Goal: Task Accomplishment & Management: Manage account settings

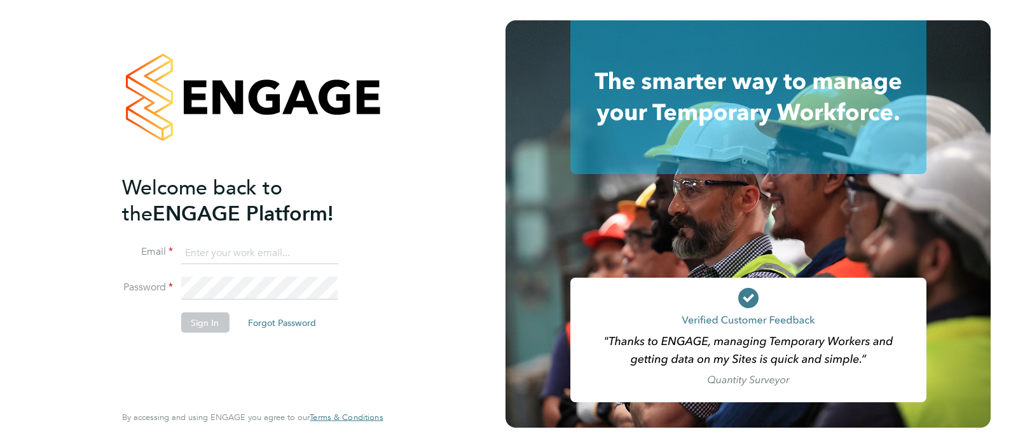
type input "andy.manley@vistry.co.uk"
click at [196, 328] on button "Sign In" at bounding box center [205, 322] width 48 height 20
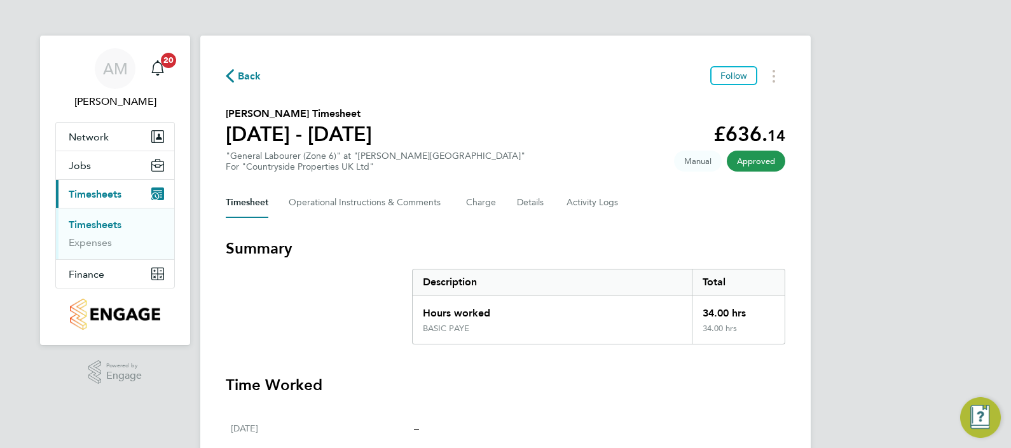
click at [229, 74] on icon "button" at bounding box center [230, 75] width 8 height 13
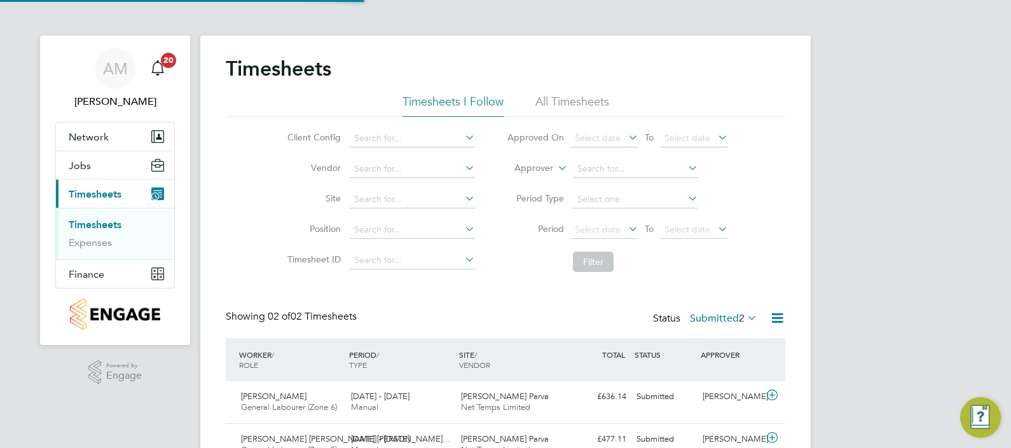
scroll to position [32, 110]
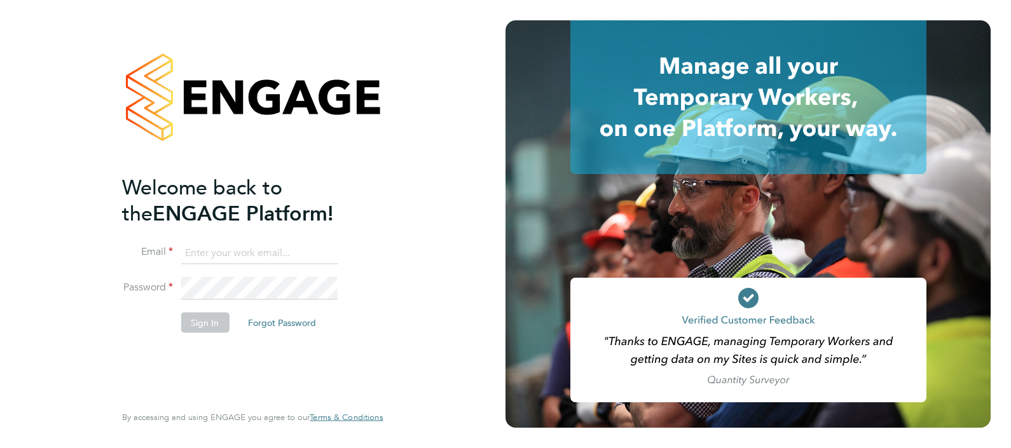
type input "andy.manley@vistry.co.uk"
click at [200, 326] on button "Sign In" at bounding box center [205, 322] width 48 height 20
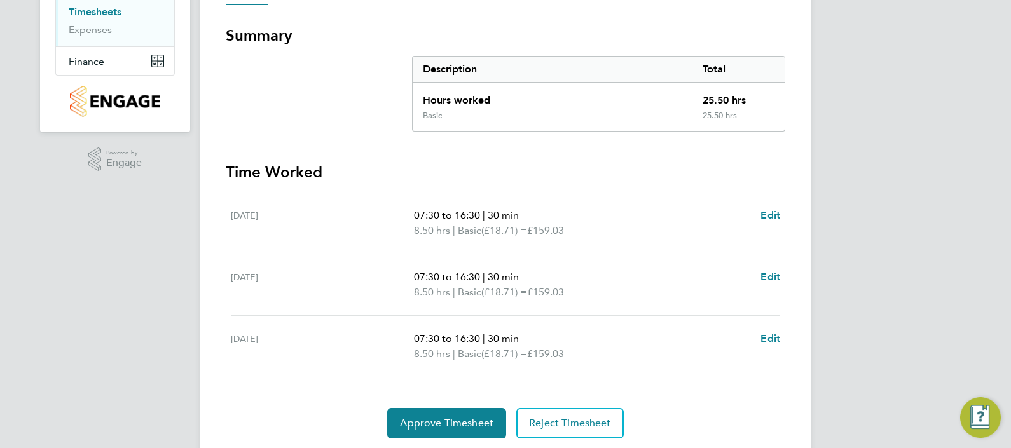
scroll to position [239, 0]
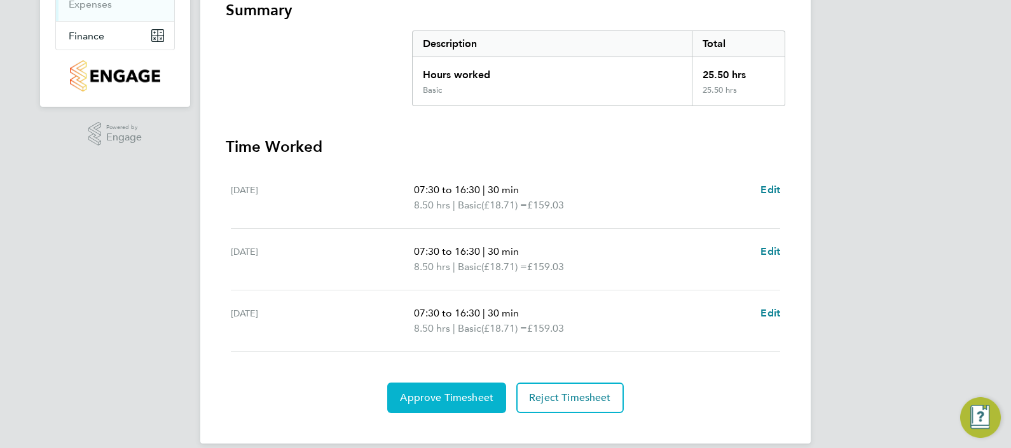
click at [461, 405] on button "Approve Timesheet" at bounding box center [446, 398] width 119 height 31
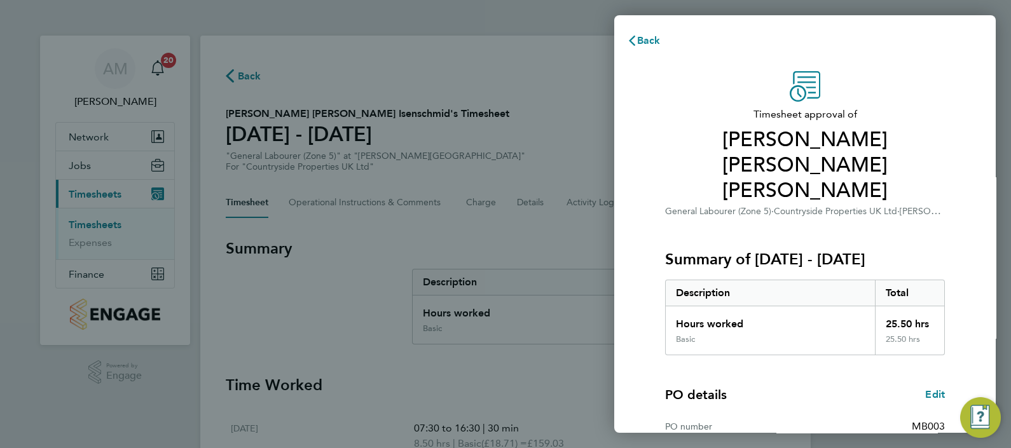
click at [442, 232] on div "Back Timesheet approval of [PERSON_NAME] [PERSON_NAME] [PERSON_NAME] General La…" at bounding box center [505, 224] width 1011 height 448
click at [638, 39] on span "Back" at bounding box center [649, 40] width 24 height 12
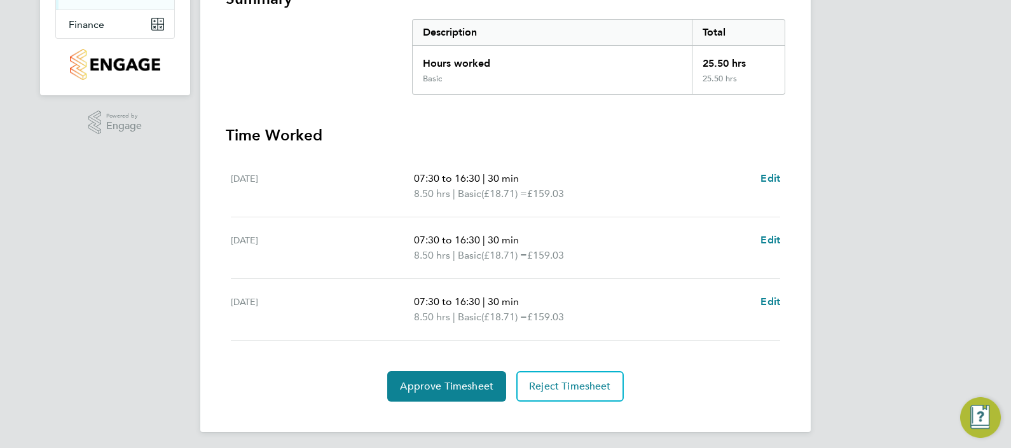
scroll to position [253, 0]
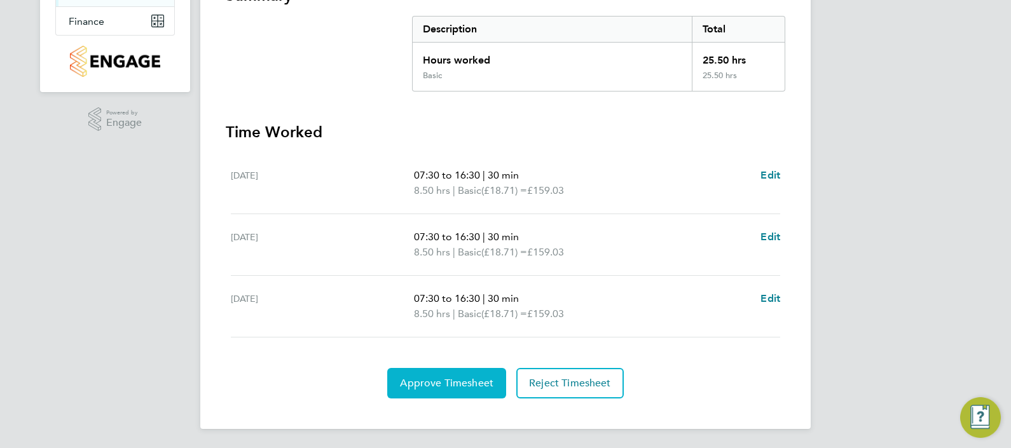
click at [456, 388] on button "Approve Timesheet" at bounding box center [446, 383] width 119 height 31
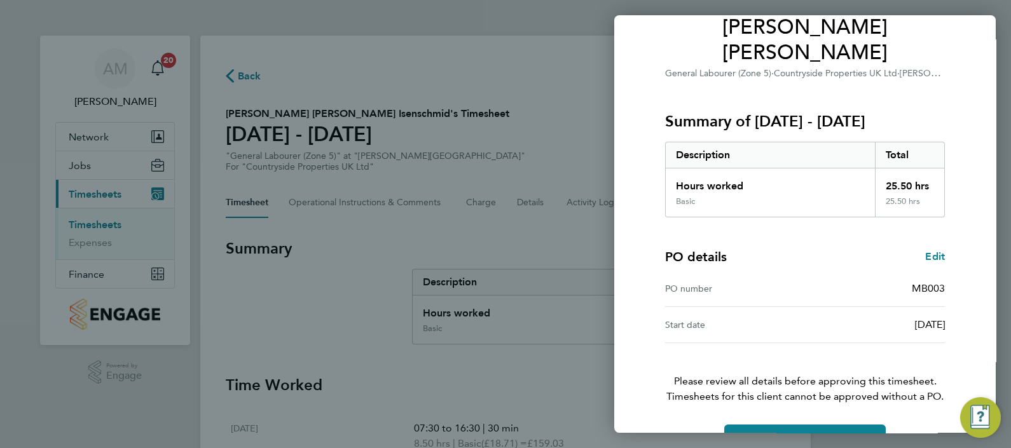
scroll to position [149, 0]
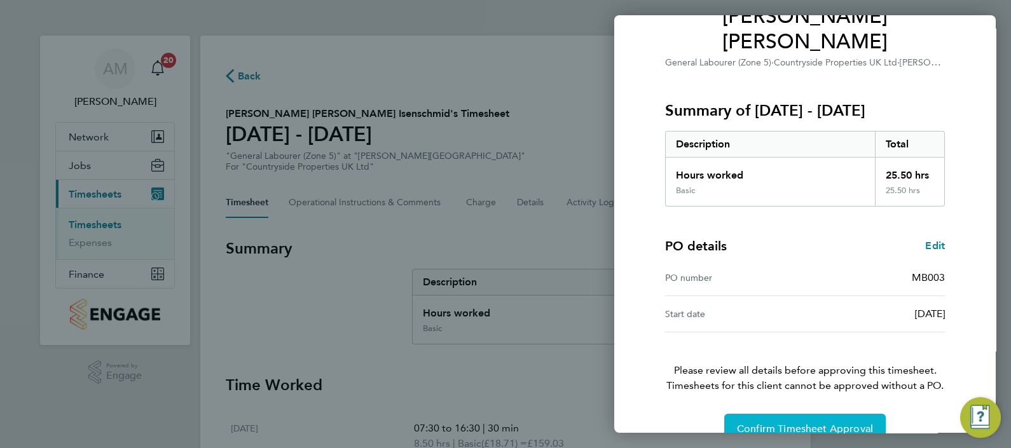
click at [781, 423] on span "Confirm Timesheet Approval" at bounding box center [805, 429] width 136 height 13
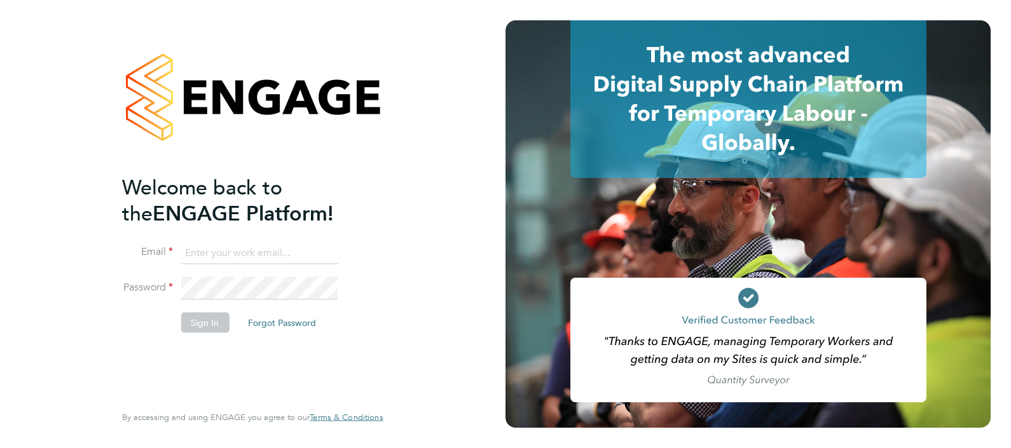
type input "andy.manley@vistry.co.uk"
click at [201, 326] on button "Sign In" at bounding box center [205, 322] width 48 height 20
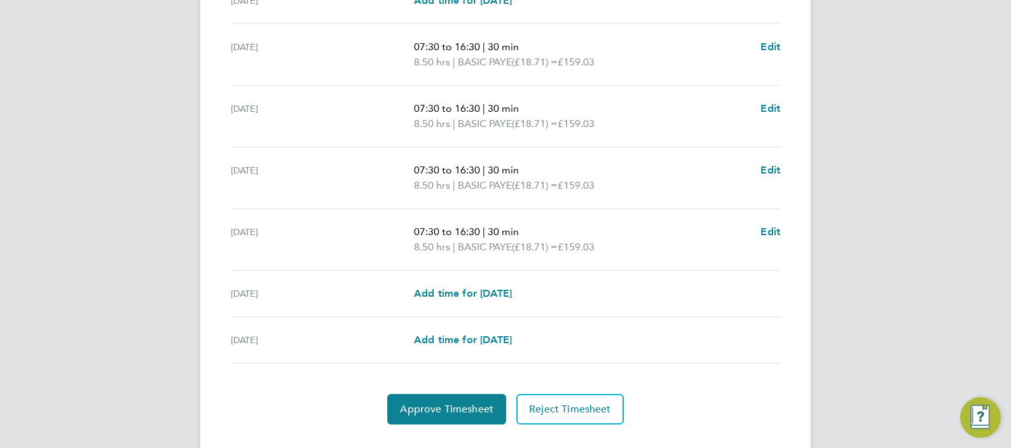
scroll to position [454, 0]
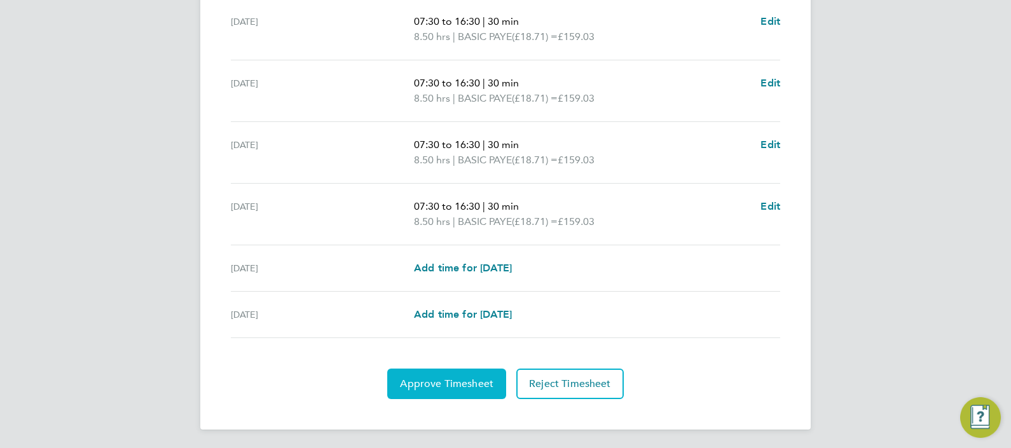
click at [464, 390] on button "Approve Timesheet" at bounding box center [446, 384] width 119 height 31
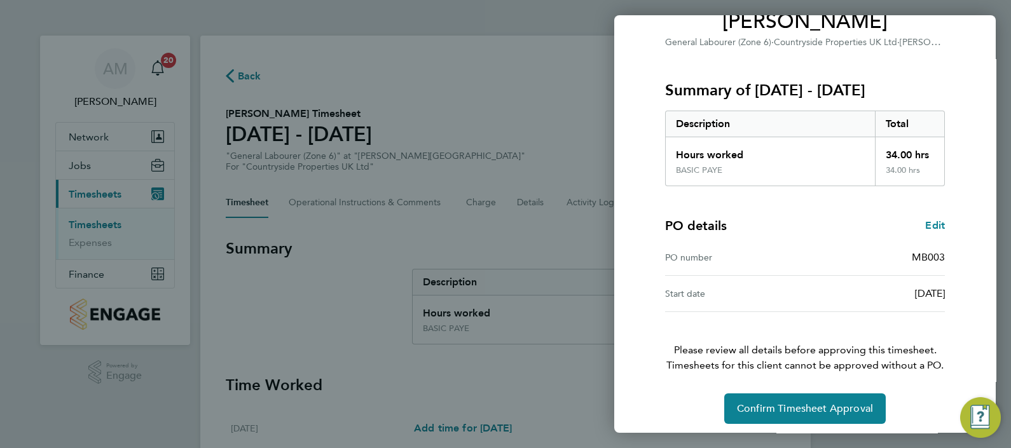
scroll to position [123, 0]
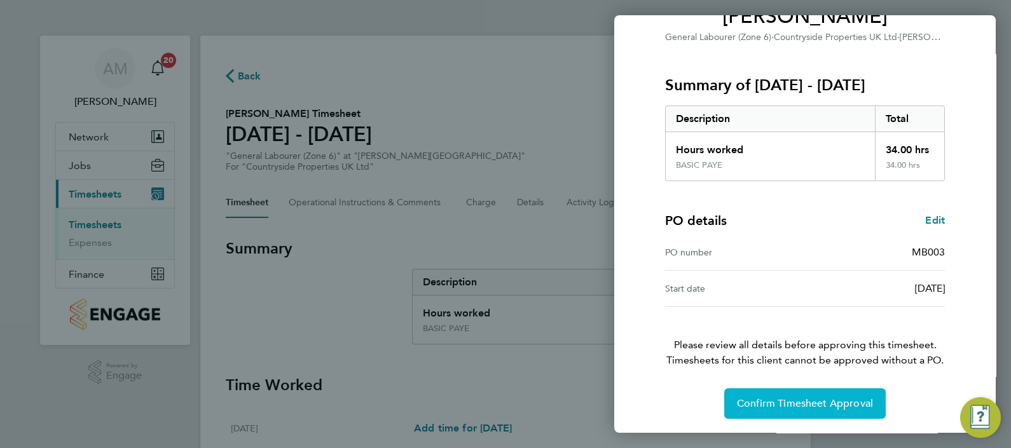
click at [791, 406] on span "Confirm Timesheet Approval" at bounding box center [805, 404] width 136 height 13
